Goal: Information Seeking & Learning: Learn about a topic

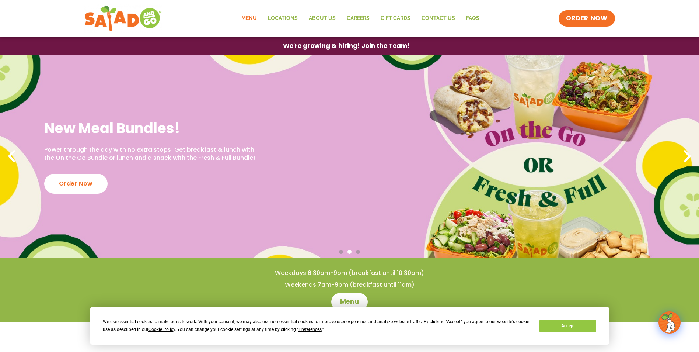
click at [250, 17] on link "Menu" at bounding box center [249, 18] width 27 height 17
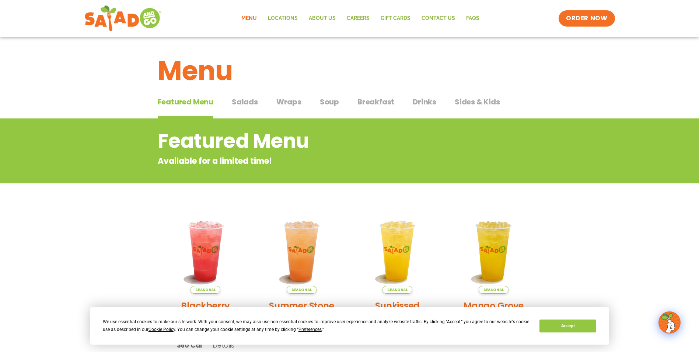
click at [291, 102] on span "Wraps" at bounding box center [288, 101] width 25 height 11
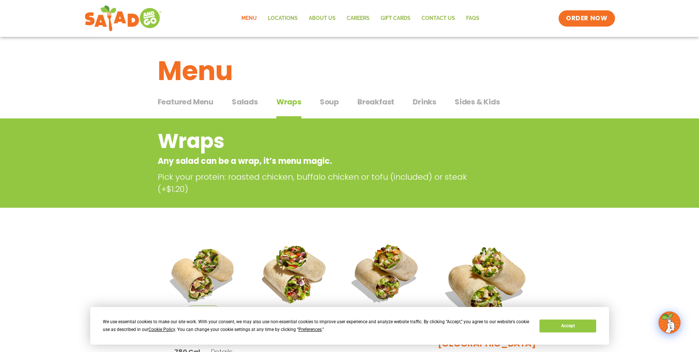
click at [334, 105] on span "Soup" at bounding box center [329, 101] width 19 height 11
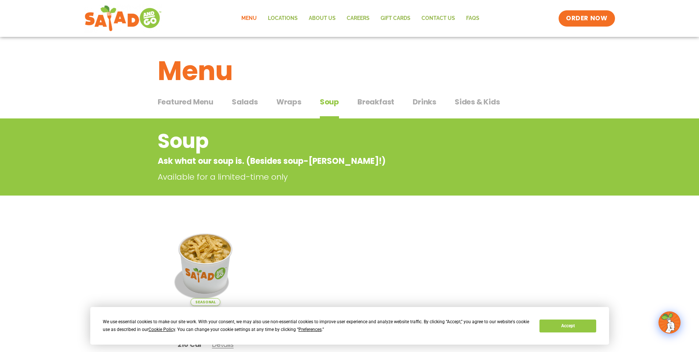
click at [378, 104] on span "Breakfast" at bounding box center [375, 101] width 37 height 11
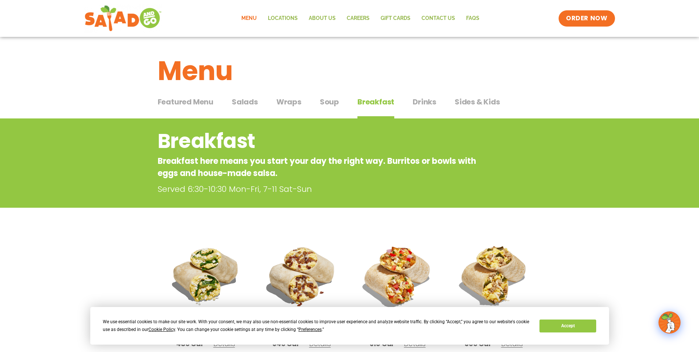
click at [482, 103] on span "Sides & Kids" at bounding box center [477, 101] width 45 height 11
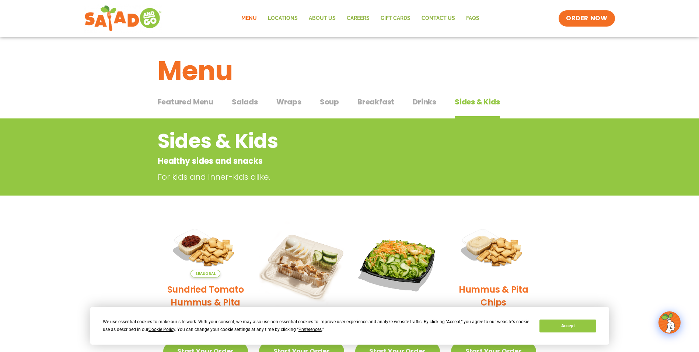
drag, startPoint x: 179, startPoint y: 100, endPoint x: 184, endPoint y: 104, distance: 5.8
click at [179, 101] on span "Featured Menu" at bounding box center [186, 101] width 56 height 11
